Goal: Find contact information: Find contact information

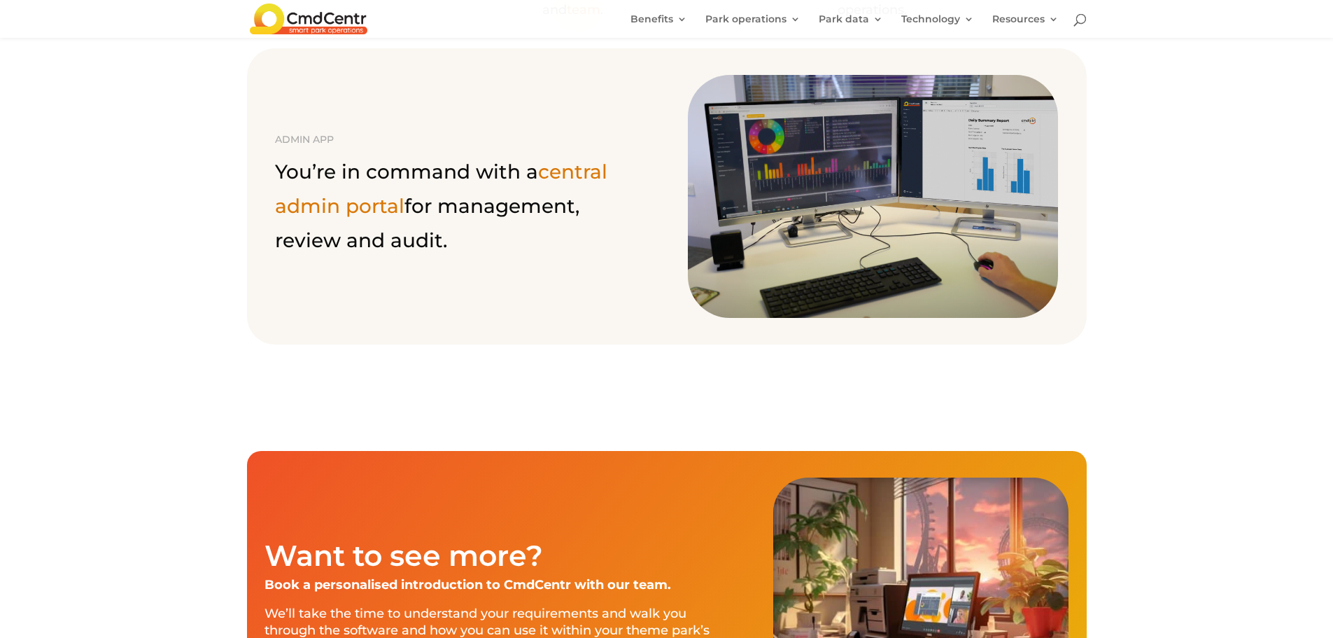
scroll to position [1120, 0]
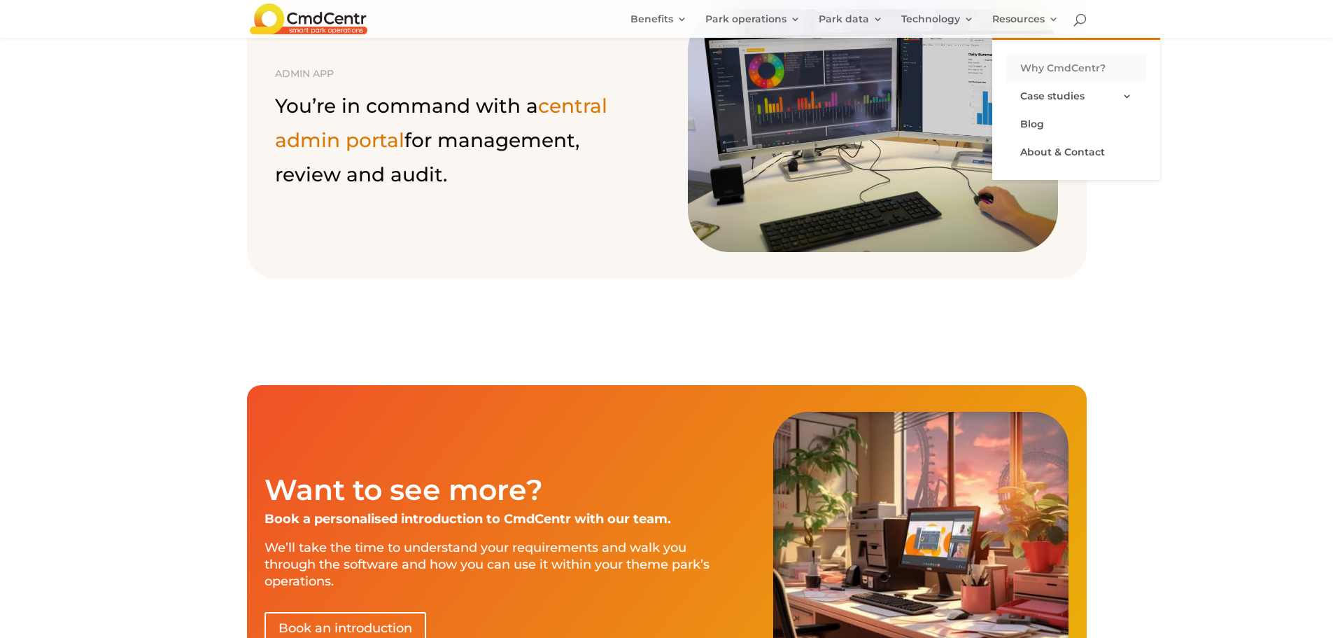
click at [1063, 66] on link "Why CmdCentr?" at bounding box center [1077, 68] width 140 height 28
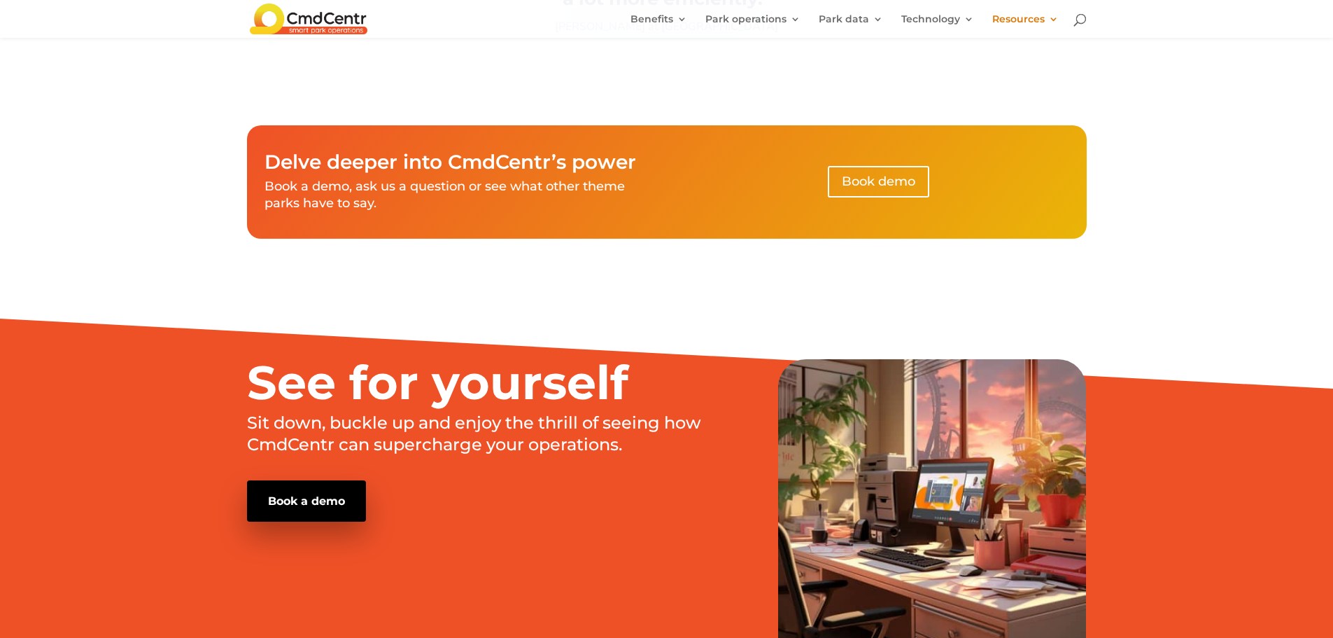
scroll to position [2660, 0]
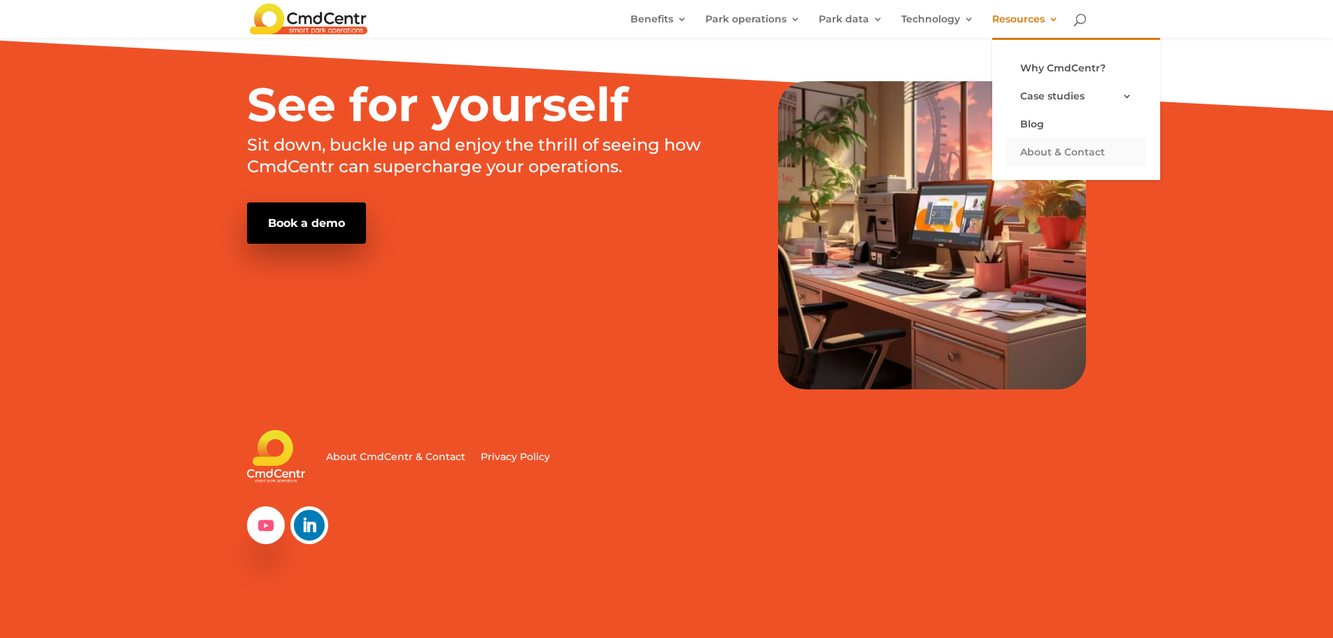
click at [1046, 151] on link "About & Contact" at bounding box center [1077, 152] width 140 height 28
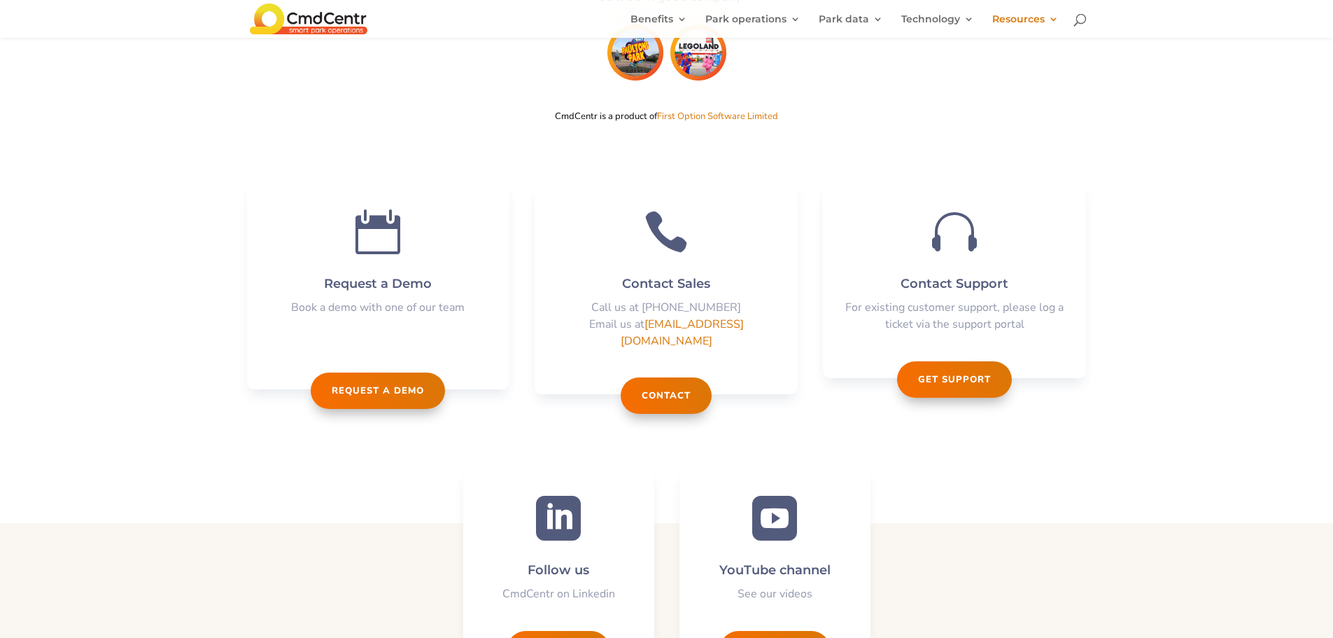
scroll to position [3181, 0]
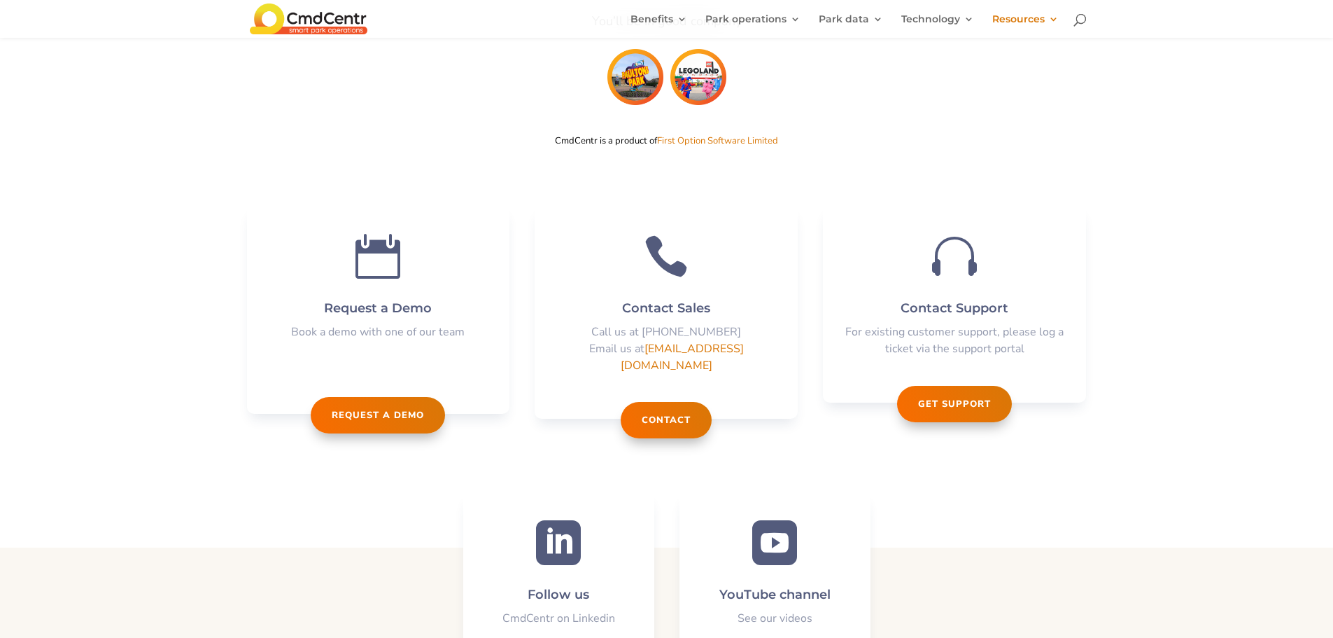
click at [671, 402] on link "Contact" at bounding box center [666, 420] width 91 height 36
click at [657, 402] on link "Contact" at bounding box center [666, 420] width 91 height 36
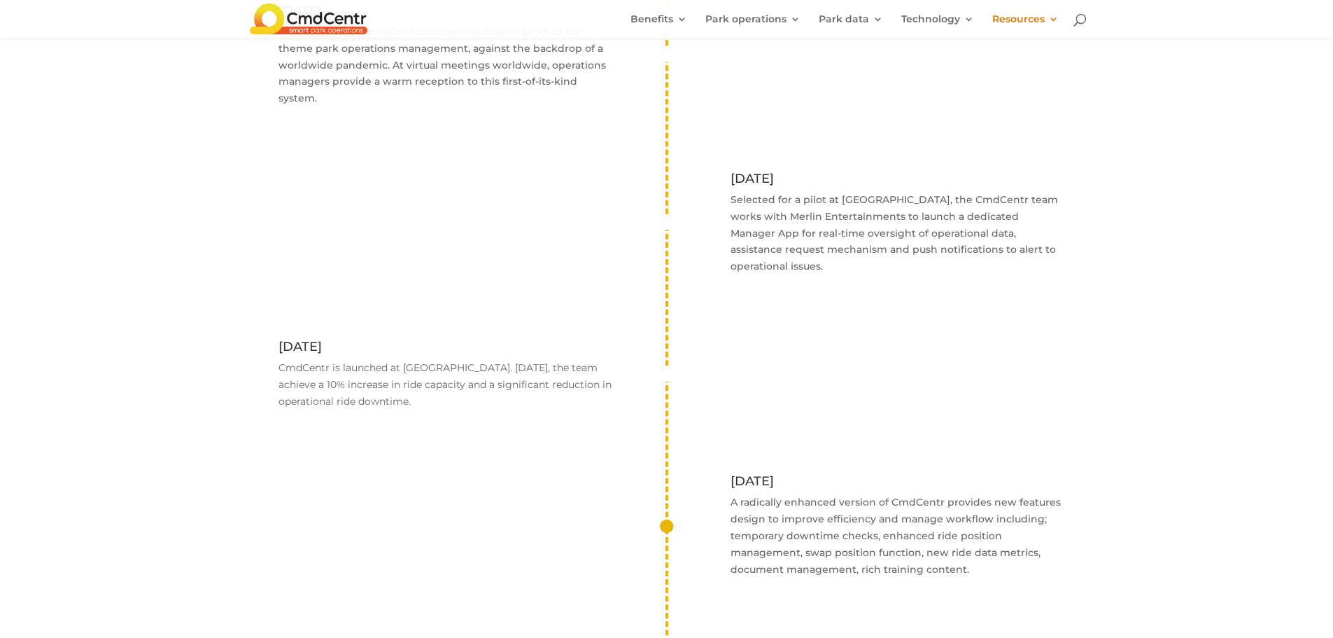
scroll to position [1431, 0]
